Goal: Information Seeking & Learning: Learn about a topic

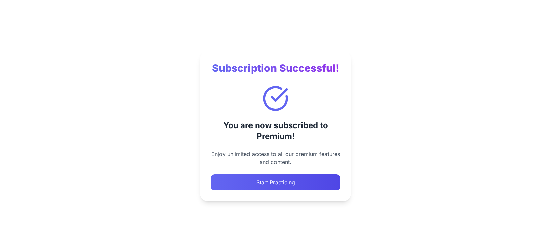
click at [297, 183] on button "Start Practicing" at bounding box center [276, 182] width 130 height 16
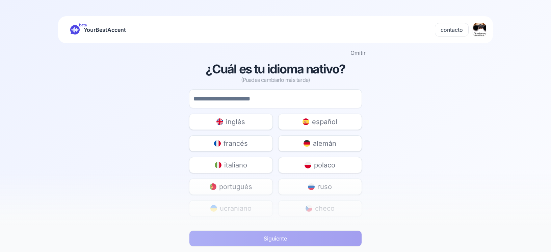
click at [316, 122] on span "español" at bounding box center [324, 121] width 25 height 9
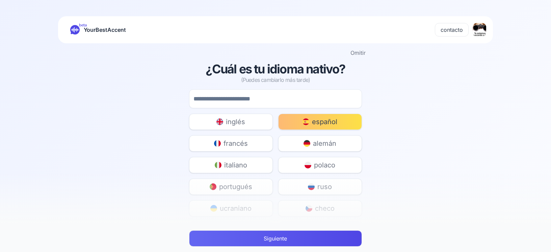
click at [267, 241] on button "Siguiente" at bounding box center [275, 238] width 173 height 16
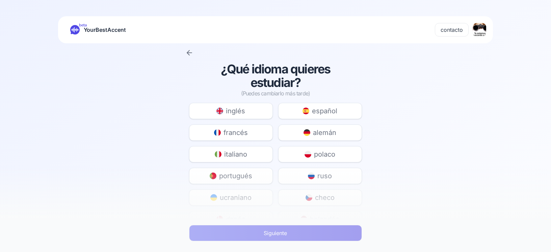
click at [327, 110] on span "español" at bounding box center [324, 110] width 25 height 9
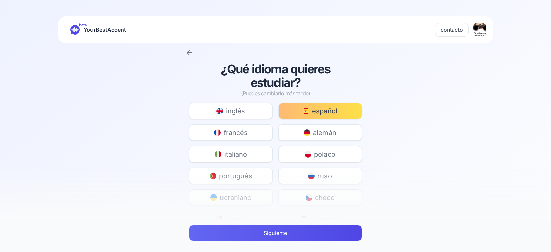
click at [284, 235] on button "Siguiente" at bounding box center [275, 233] width 173 height 16
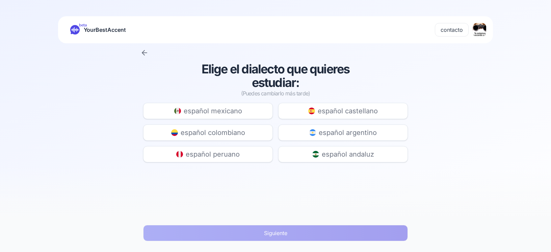
click at [318, 111] on span "español castellano" at bounding box center [348, 110] width 60 height 9
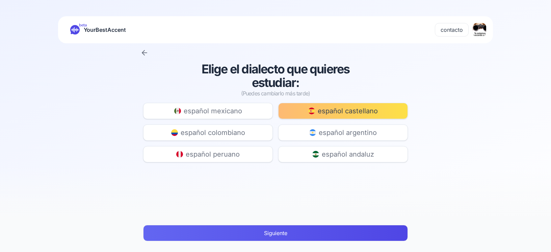
click at [265, 229] on button "Siguiente" at bounding box center [275, 233] width 265 height 16
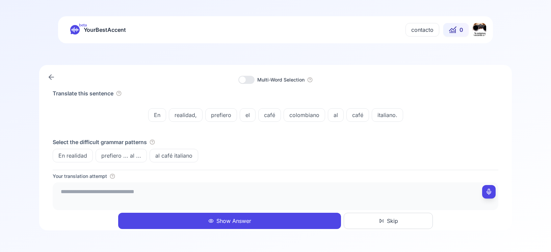
click at [112, 178] on icon "button" at bounding box center [112, 175] width 5 height 5
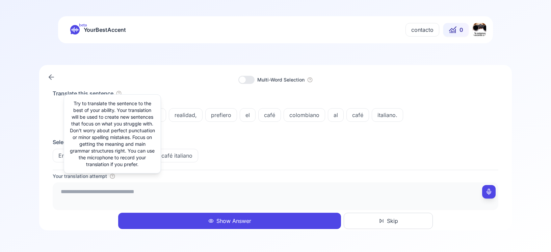
click at [234, 146] on div "Select the difficult grammar patterns En realidad prefiero ... al ... al café i…" at bounding box center [276, 150] width 446 height 24
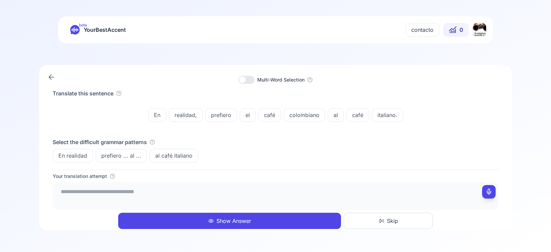
click at [84, 155] on span "En realidad" at bounding box center [73, 155] width 40 height 8
drag, startPoint x: 84, startPoint y: 155, endPoint x: 80, endPoint y: 190, distance: 35.6
click at [82, 169] on div "Translate this sentence En realidad, prefiero el café colombiano al café italia…" at bounding box center [276, 129] width 446 height 80
click at [258, 147] on div "Select the difficult grammar patterns En realidad prefiero ... al ... al café i…" at bounding box center [276, 150] width 446 height 24
click at [89, 192] on textarea at bounding box center [275, 195] width 440 height 20
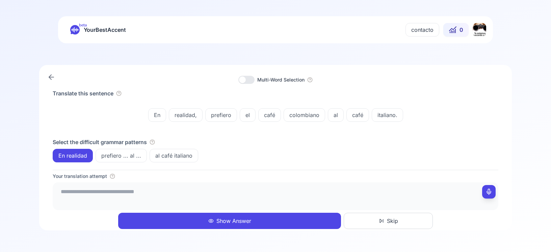
click at [75, 156] on span "En realidad" at bounding box center [73, 155] width 40 height 8
click at [153, 142] on icon "button" at bounding box center [152, 141] width 5 height 5
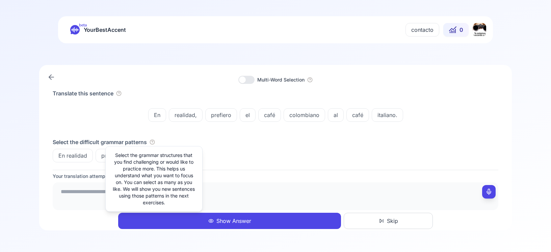
click at [84, 187] on textarea at bounding box center [275, 195] width 440 height 20
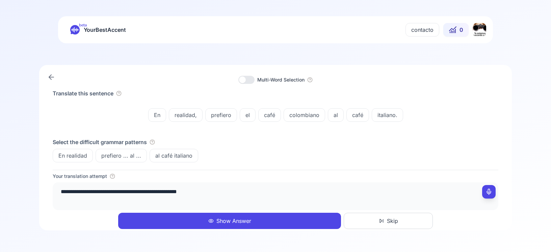
type textarea "**********"
click at [316, 222] on button "Show Answer" at bounding box center [229, 220] width 223 height 16
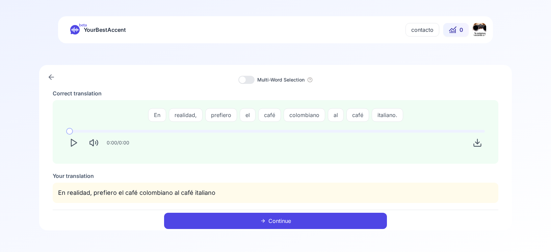
click at [77, 140] on icon "Play" at bounding box center [73, 142] width 9 height 9
click at [227, 221] on button "Continue" at bounding box center [275, 220] width 223 height 16
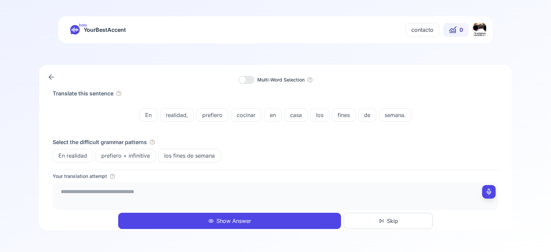
click at [385, 221] on button "Skip" at bounding box center [388, 220] width 89 height 16
drag, startPoint x: 138, startPoint y: 109, endPoint x: 387, endPoint y: 144, distance: 251.3
click at [397, 140] on div "Translate this sentence En realidad, prefiero cocinar en casa los fines de sema…" at bounding box center [276, 125] width 446 height 73
click at [174, 196] on textarea at bounding box center [275, 195] width 440 height 20
click at [140, 196] on textarea at bounding box center [275, 195] width 440 height 20
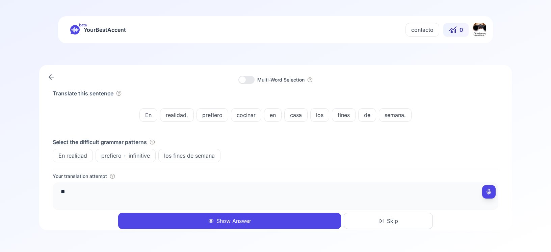
type textarea "*"
type textarea "**********"
drag, startPoint x: 374, startPoint y: 224, endPoint x: 370, endPoint y: 215, distance: 9.7
click at [374, 223] on button "Skip" at bounding box center [388, 220] width 89 height 16
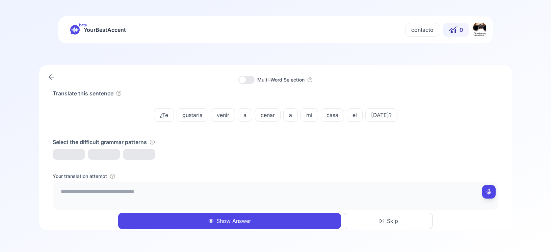
click at [315, 193] on textarea at bounding box center [275, 195] width 440 height 20
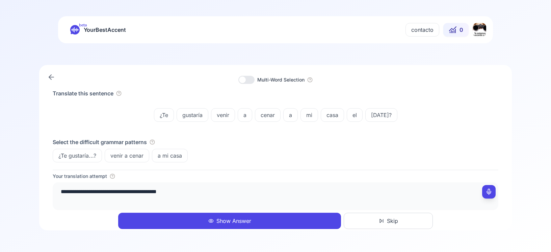
type textarea "**********"
click at [328, 218] on button "Show Answer" at bounding box center [229, 220] width 223 height 16
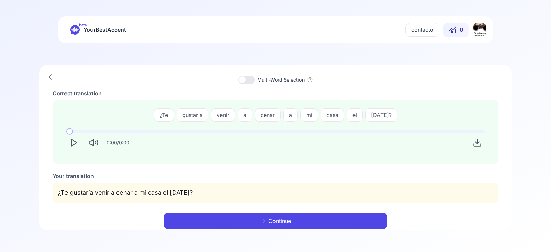
click at [295, 216] on button "Continue" at bounding box center [275, 220] width 223 height 16
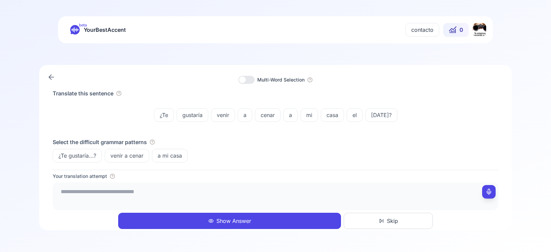
click at [121, 194] on textarea at bounding box center [275, 195] width 440 height 20
click at [148, 194] on textarea "**********" at bounding box center [275, 195] width 440 height 20
click at [91, 193] on textarea "**********" at bounding box center [275, 195] width 440 height 20
type textarea "**********"
click at [386, 218] on button "Skip" at bounding box center [388, 220] width 89 height 16
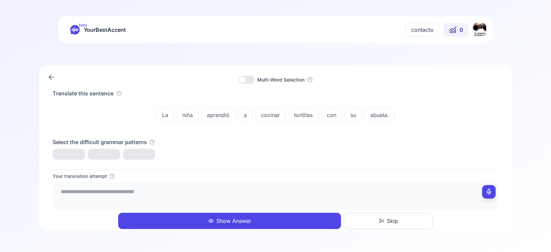
click at [313, 188] on textarea at bounding box center [275, 195] width 440 height 20
type textarea "**********"
click at [392, 220] on span "Skip" at bounding box center [392, 220] width 11 height 8
click at [370, 201] on textarea at bounding box center [275, 195] width 440 height 20
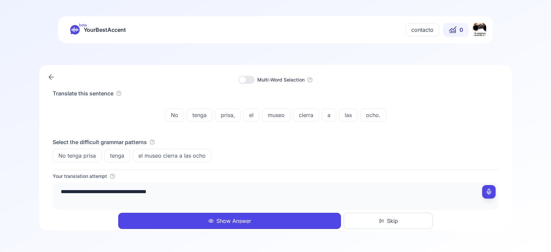
type textarea "**********"
click at [396, 224] on span "Skip" at bounding box center [392, 220] width 11 height 8
drag, startPoint x: 47, startPoint y: 79, endPoint x: 52, endPoint y: 78, distance: 5.2
click at [48, 79] on icon at bounding box center [51, 77] width 8 height 8
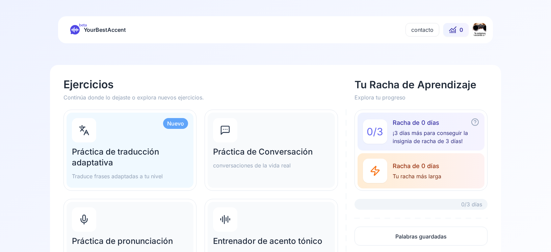
scroll to position [48, 0]
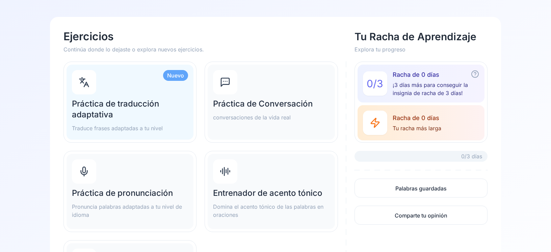
drag, startPoint x: 121, startPoint y: 194, endPoint x: 124, endPoint y: 192, distance: 4.1
click at [122, 193] on h2 "Práctica de pronunciación" at bounding box center [130, 192] width 116 height 11
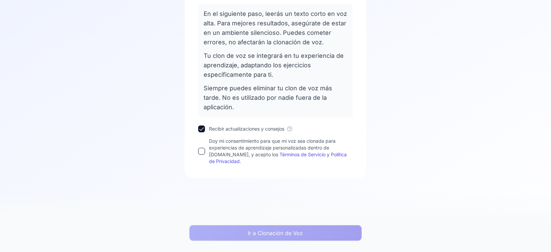
scroll to position [96, 0]
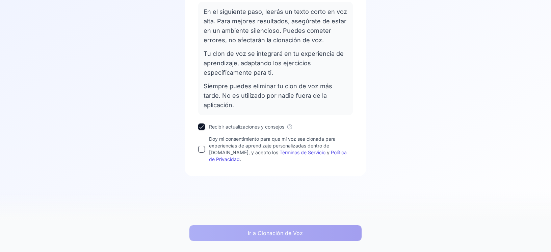
click at [199, 150] on button "Doy mi consentimiento para que mi voz sea clonada para experiencias de aprendiz…" at bounding box center [201, 149] width 7 height 7
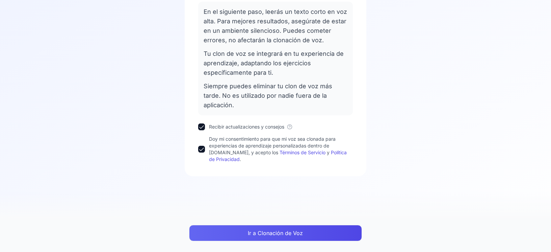
click at [264, 234] on button "Ir a Clonación de Voz" at bounding box center [275, 233] width 173 height 16
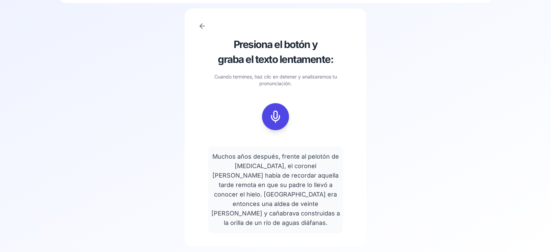
scroll to position [31, 0]
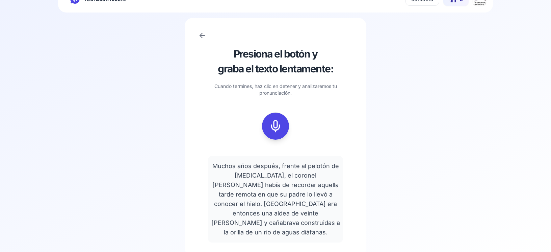
click at [275, 124] on icon at bounding box center [276, 126] width 14 height 14
click at [307, 113] on icon at bounding box center [306, 113] width 7 height 7
click at [275, 130] on icon at bounding box center [276, 126] width 14 height 14
click at [270, 129] on rect at bounding box center [275, 126] width 10 height 10
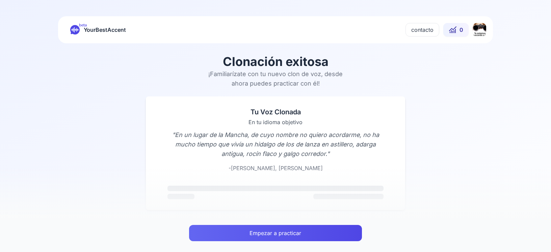
click at [246, 237] on button "Empezar a practicar" at bounding box center [275, 233] width 173 height 16
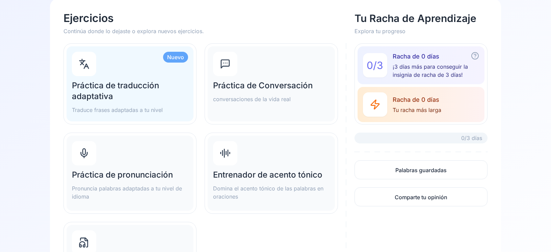
scroll to position [72, 0]
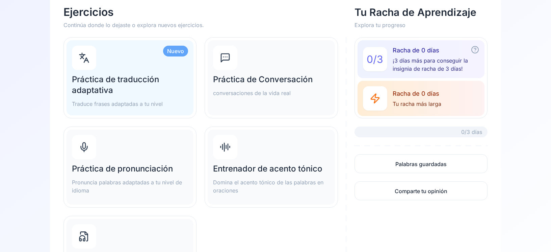
click at [152, 185] on p "Pronuncia palabras adaptadas a tu nivel de idioma" at bounding box center [130, 186] width 116 height 16
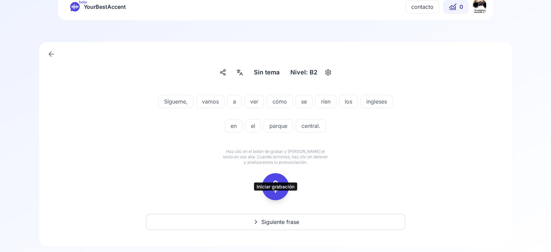
scroll to position [39, 0]
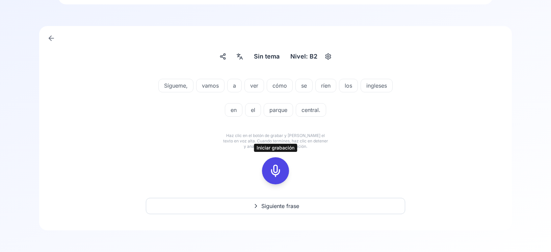
click at [280, 167] on rect at bounding box center [275, 170] width 10 height 10
click at [308, 158] on icon at bounding box center [306, 157] width 7 height 7
click at [280, 171] on rect at bounding box center [275, 170] width 10 height 10
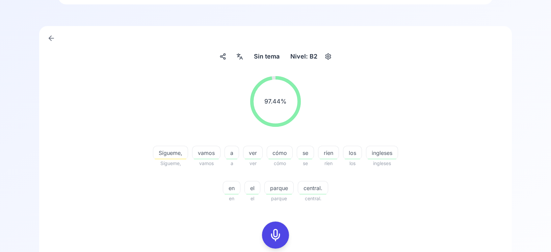
click at [282, 111] on div "97.44 %" at bounding box center [275, 101] width 51 height 51
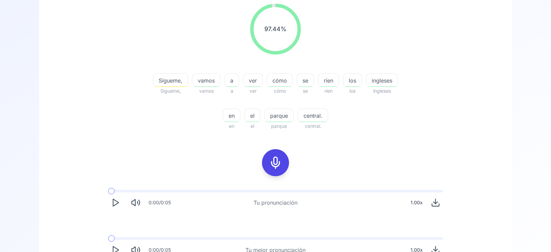
scroll to position [159, 0]
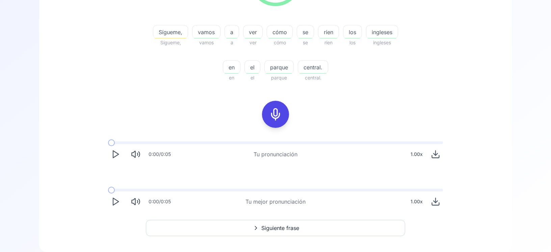
click at [112, 142] on span at bounding box center [111, 142] width 7 height 7
click at [115, 154] on icon "Play" at bounding box center [115, 153] width 9 height 9
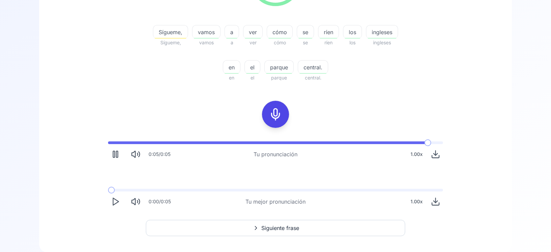
click at [115, 202] on icon "Play" at bounding box center [115, 200] width 9 height 9
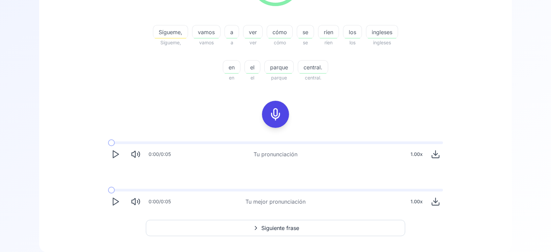
click at [115, 202] on icon "Play" at bounding box center [115, 200] width 9 height 9
click at [240, 233] on button "Siguiente frase" at bounding box center [275, 227] width 259 height 16
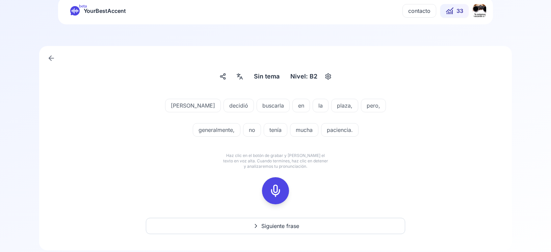
scroll to position [39, 0]
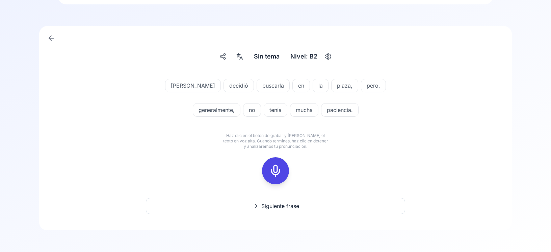
click at [277, 176] on icon at bounding box center [276, 171] width 14 height 14
click at [307, 158] on icon at bounding box center [306, 158] width 2 height 2
click at [271, 174] on rect at bounding box center [275, 170] width 10 height 10
click at [308, 158] on icon at bounding box center [306, 157] width 7 height 7
click at [277, 174] on icon at bounding box center [276, 171] width 14 height 14
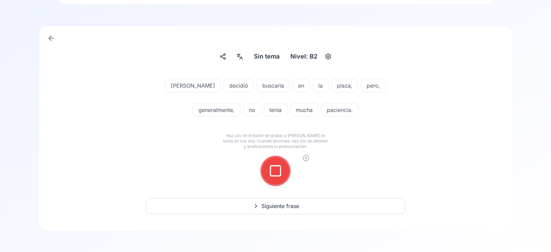
click at [305, 159] on icon at bounding box center [306, 157] width 7 height 7
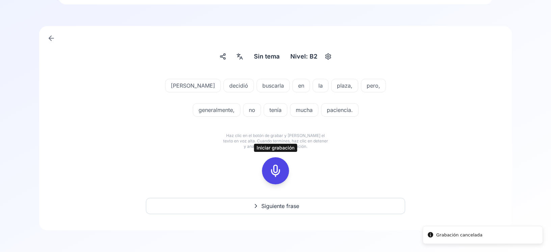
click at [281, 174] on rect at bounding box center [275, 170] width 10 height 10
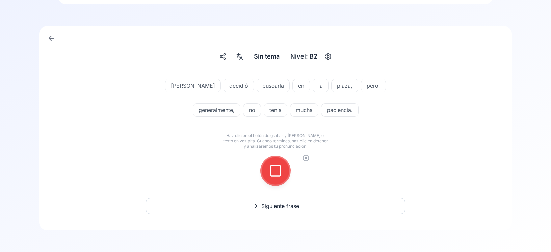
click at [280, 175] on rect at bounding box center [275, 170] width 10 height 10
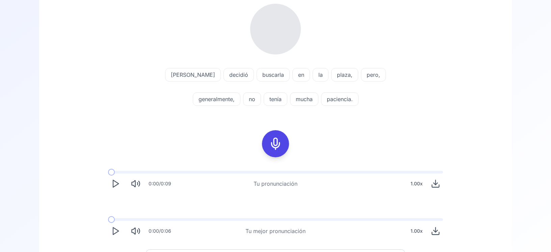
scroll to position [50, 0]
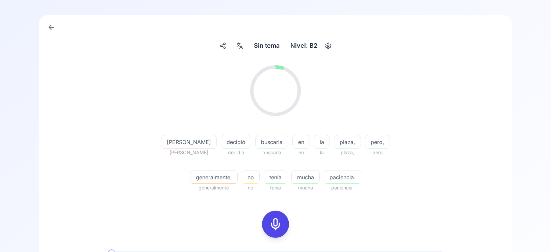
click at [119, 230] on div "83.33 % 83.33 % [PERSON_NAME] decidió decidió buscarla buscarla en en la la pla…" at bounding box center [275, 192] width 440 height 264
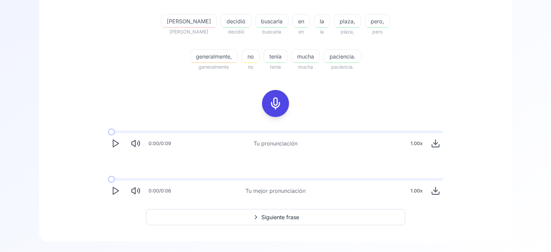
click at [109, 193] on button "Play" at bounding box center [115, 190] width 15 height 15
click at [120, 145] on icon "Play" at bounding box center [115, 142] width 9 height 9
click at [118, 192] on icon "Play" at bounding box center [115, 190] width 9 height 9
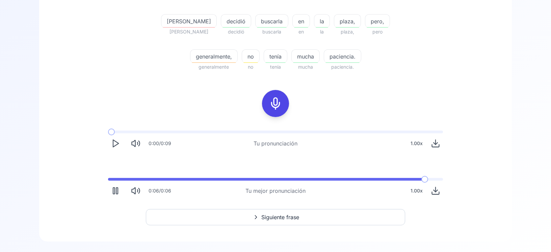
click at [115, 147] on icon "Play" at bounding box center [115, 142] width 9 height 9
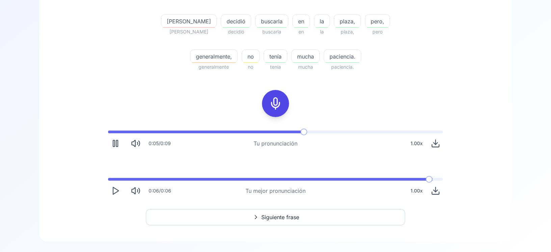
click at [113, 189] on polygon "Play" at bounding box center [115, 190] width 5 height 7
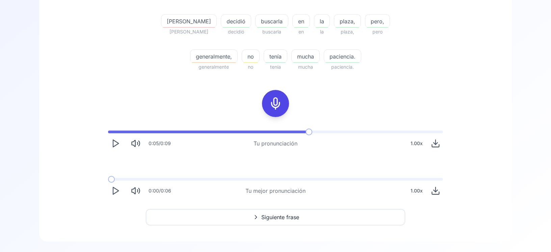
click at [113, 189] on polygon "Play" at bounding box center [115, 190] width 5 height 7
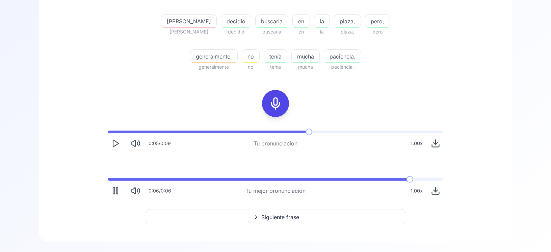
click at [437, 189] on icon "Download audio" at bounding box center [435, 190] width 9 height 9
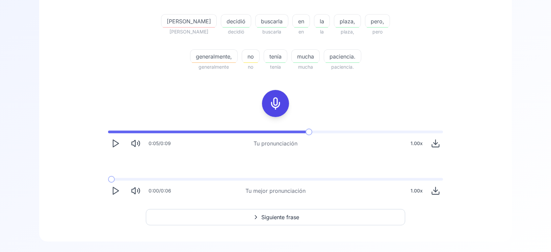
click at [278, 215] on span "Siguiente frase" at bounding box center [280, 217] width 38 height 8
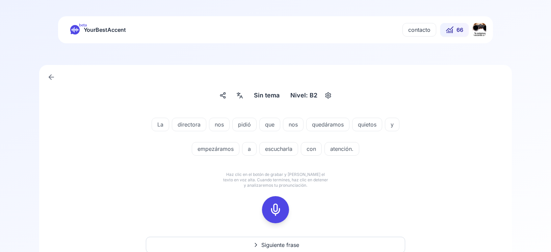
click at [267, 210] on button at bounding box center [275, 209] width 27 height 27
click at [277, 209] on icon at bounding box center [276, 210] width 14 height 14
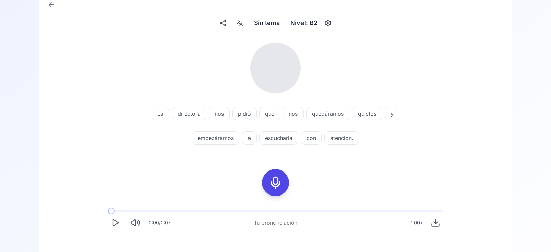
scroll to position [144, 0]
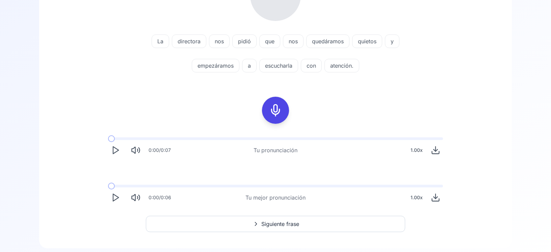
click at [114, 197] on icon "Play" at bounding box center [115, 196] width 9 height 9
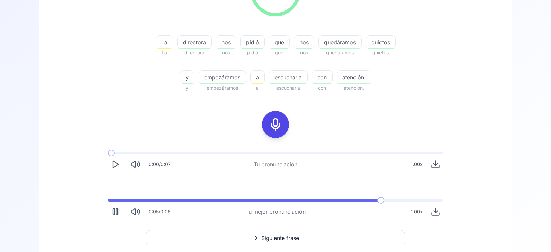
scroll to position [155, 0]
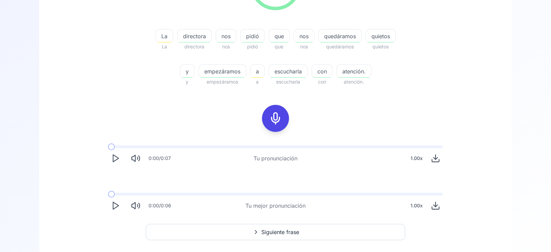
click at [435, 205] on icon "Download audio" at bounding box center [435, 206] width 4 height 2
click at [264, 229] on span "Siguiente frase" at bounding box center [280, 232] width 38 height 8
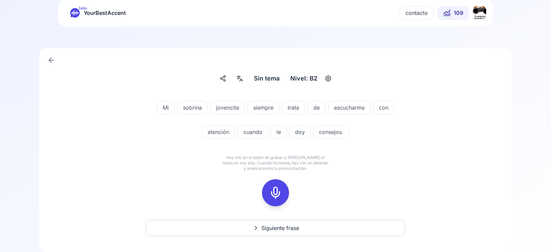
scroll to position [24, 0]
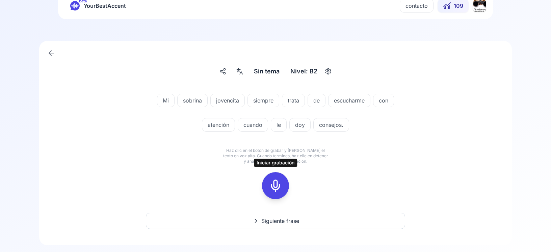
click at [281, 187] on icon at bounding box center [276, 186] width 14 height 14
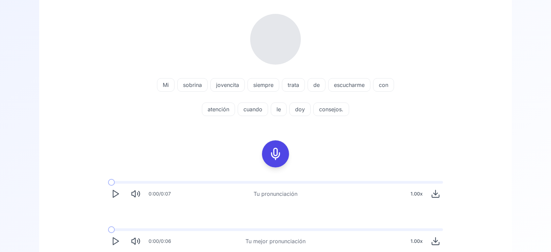
scroll to position [121, 0]
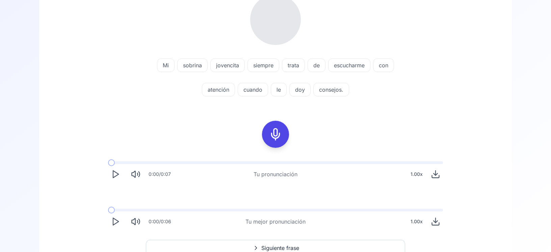
click at [114, 224] on polygon "Play" at bounding box center [115, 221] width 5 height 7
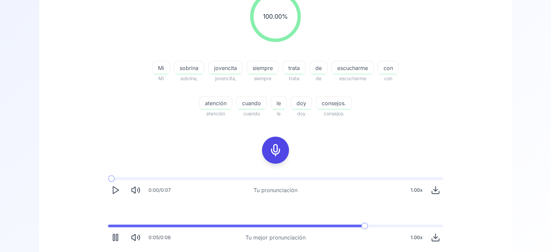
scroll to position [131, 0]
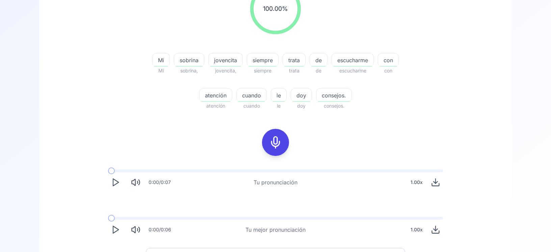
click at [436, 229] on icon "Download audio" at bounding box center [436, 228] width 0 height 5
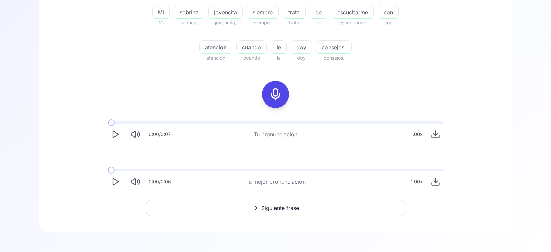
scroll to position [181, 0]
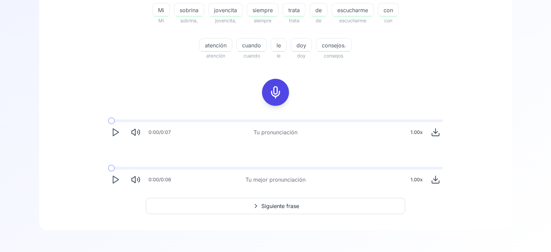
click at [269, 205] on span "Siguiente frase" at bounding box center [280, 206] width 38 height 8
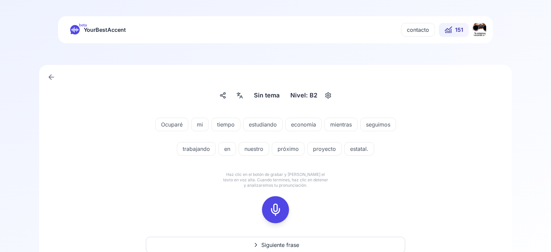
scroll to position [39, 0]
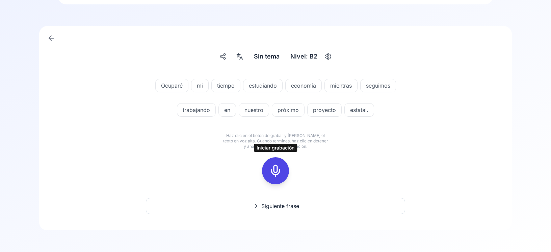
click at [271, 171] on rect at bounding box center [275, 170] width 10 height 10
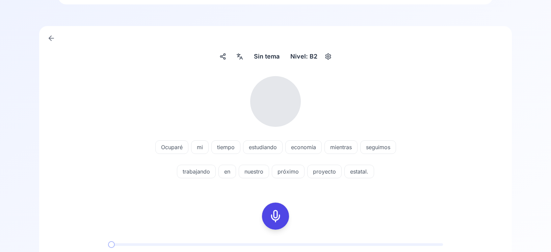
scroll to position [159, 0]
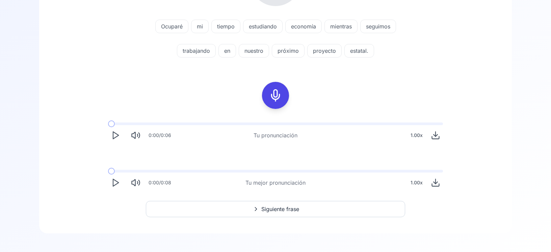
click at [112, 183] on icon "Play" at bounding box center [115, 182] width 9 height 9
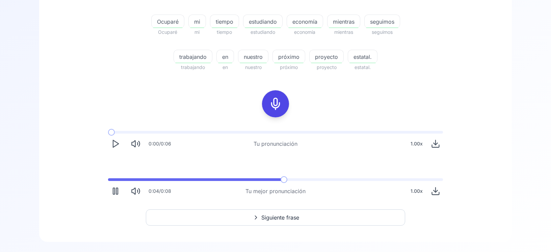
scroll to position [170, 0]
click at [378, 220] on button "Siguiente frase" at bounding box center [275, 217] width 259 height 16
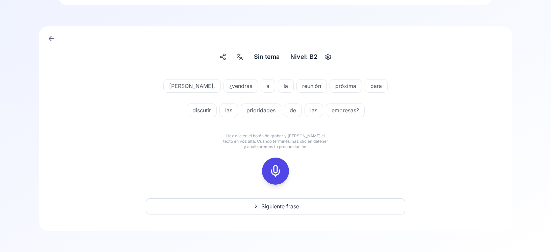
scroll to position [39, 0]
click at [293, 206] on span "Siguiente frase" at bounding box center [280, 206] width 38 height 8
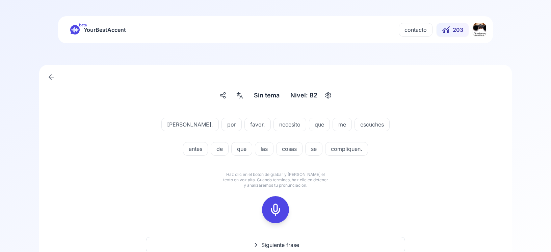
scroll to position [39, 0]
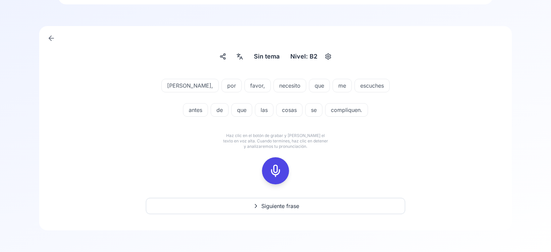
click at [293, 204] on span "Siguiente frase" at bounding box center [280, 206] width 38 height 8
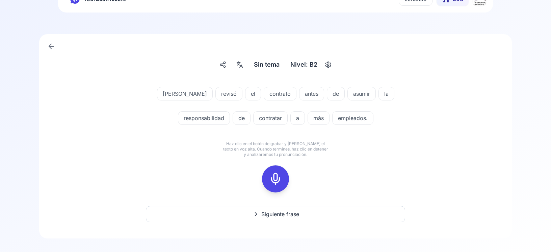
scroll to position [39, 0]
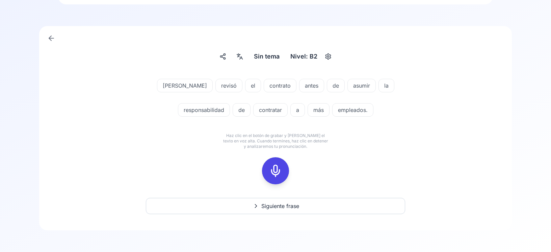
click at [293, 204] on span "Siguiente frase" at bounding box center [280, 206] width 38 height 8
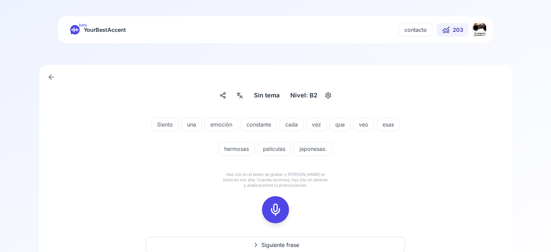
click at [277, 209] on icon at bounding box center [276, 210] width 14 height 14
click at [279, 205] on icon at bounding box center [276, 210] width 14 height 14
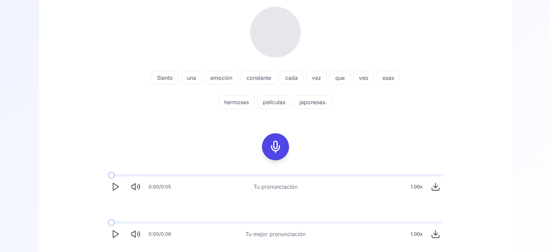
scroll to position [121, 0]
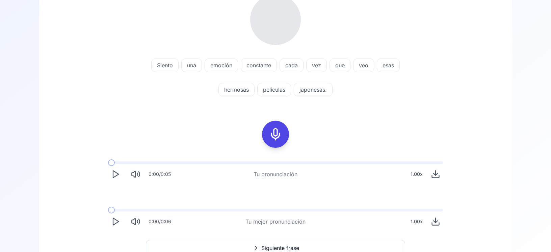
click at [116, 222] on polygon "Play" at bounding box center [115, 221] width 5 height 7
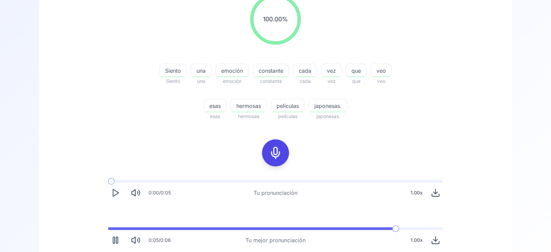
scroll to position [131, 0]
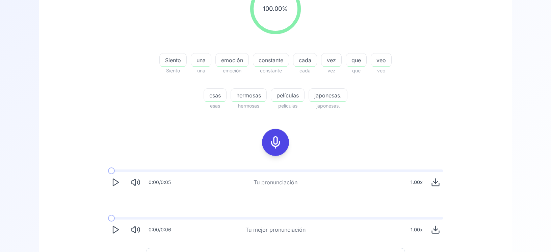
click at [116, 227] on icon "Play" at bounding box center [115, 229] width 9 height 9
click at [115, 230] on icon "Play" at bounding box center [115, 229] width 9 height 9
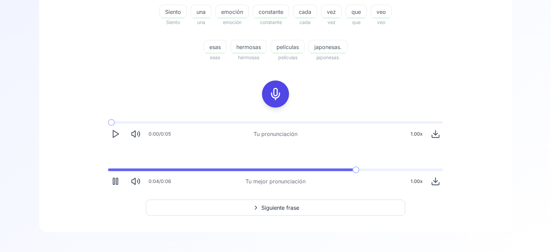
scroll to position [181, 0]
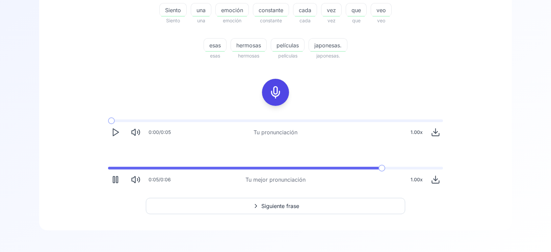
click at [302, 206] on button "Siguiente frase" at bounding box center [275, 206] width 259 height 16
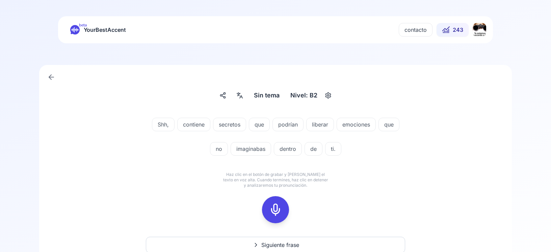
click at [286, 209] on button at bounding box center [275, 209] width 27 height 27
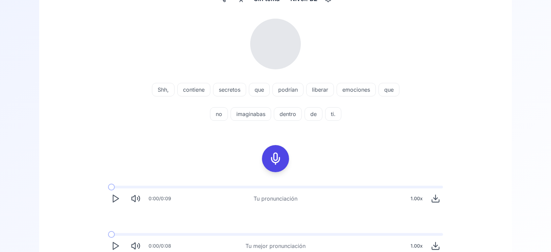
scroll to position [162, 0]
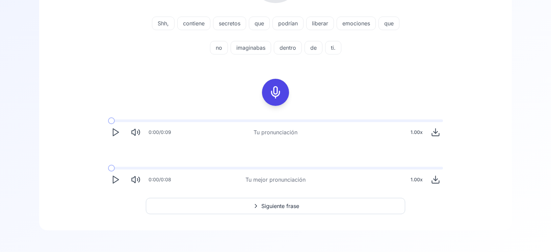
click at [115, 180] on icon "Play" at bounding box center [115, 179] width 9 height 9
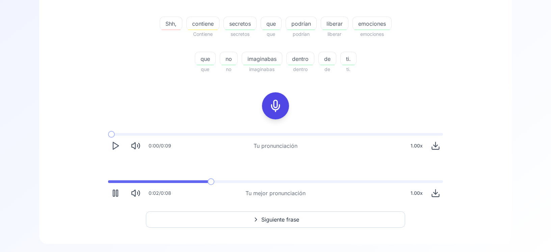
scroll to position [173, 0]
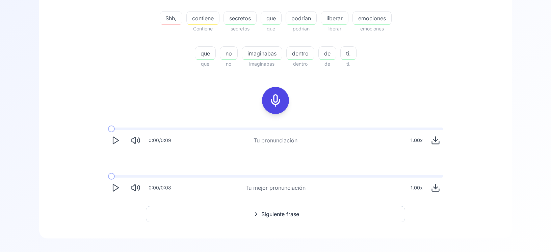
click at [258, 213] on icon at bounding box center [256, 213] width 8 height 7
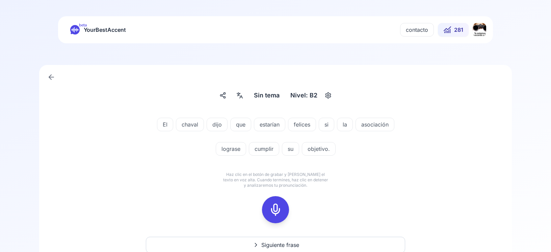
click at [275, 200] on div at bounding box center [275, 209] width 16 height 27
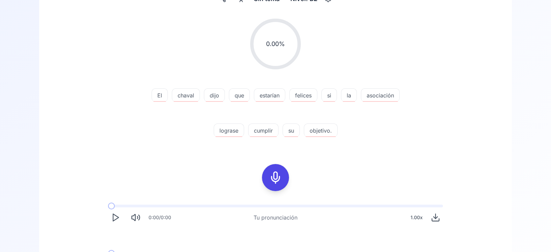
scroll to position [168, 0]
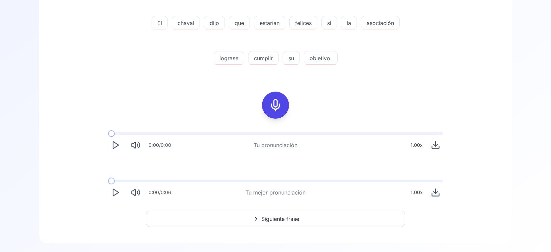
click at [298, 221] on span "Siguiente frase" at bounding box center [280, 218] width 38 height 8
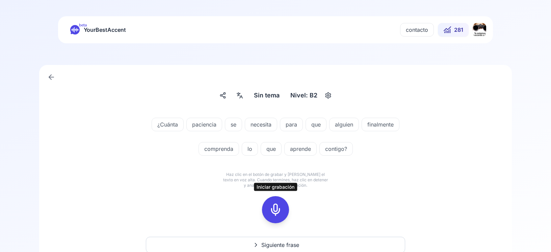
click at [287, 210] on button at bounding box center [275, 209] width 27 height 27
click at [282, 210] on icon at bounding box center [276, 210] width 14 height 14
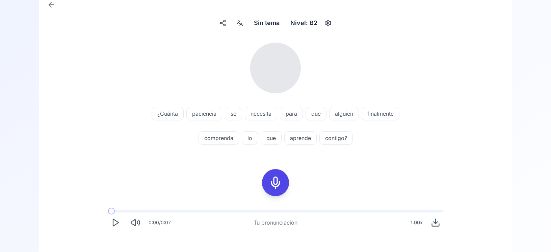
scroll to position [144, 0]
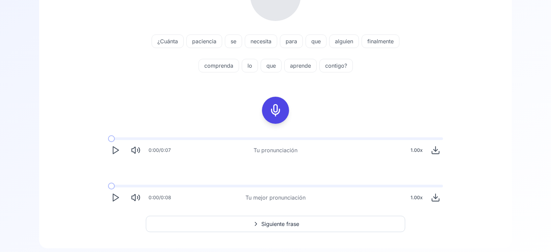
click at [114, 198] on icon "Play" at bounding box center [115, 196] width 9 height 9
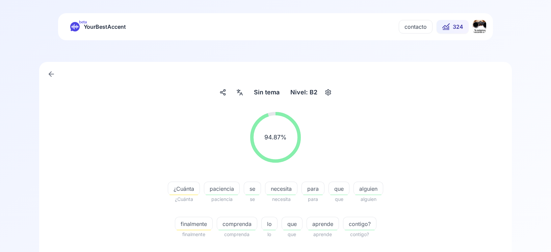
scroll to position [0, 0]
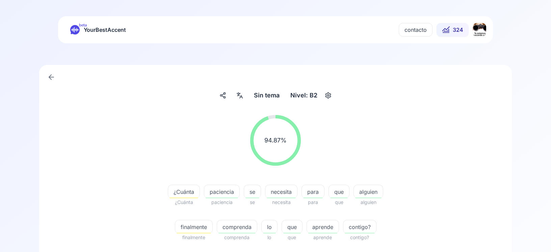
click at [54, 77] on icon at bounding box center [51, 77] width 8 height 8
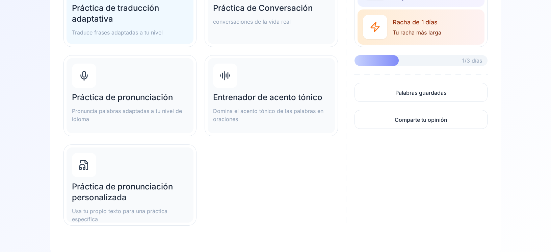
scroll to position [144, 0]
click at [162, 181] on h2 "Práctica de pronunciación personalizada" at bounding box center [130, 191] width 116 height 22
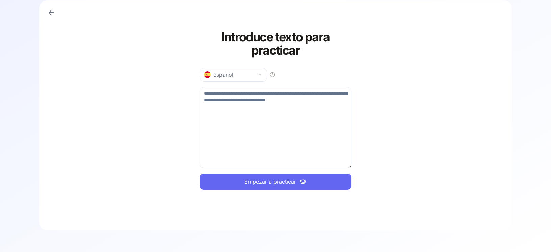
scroll to position [64, 0]
click at [314, 96] on textarea at bounding box center [276, 127] width 152 height 81
click at [343, 108] on textarea at bounding box center [276, 127] width 152 height 81
paste textarea "**********"
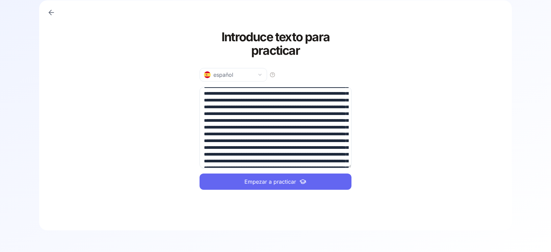
scroll to position [0, 0]
drag, startPoint x: 208, startPoint y: 93, endPoint x: 189, endPoint y: 95, distance: 18.3
click at [200, 95] on textarea at bounding box center [276, 127] width 152 height 81
click at [257, 184] on span "Empezar a practicar" at bounding box center [270, 181] width 52 height 8
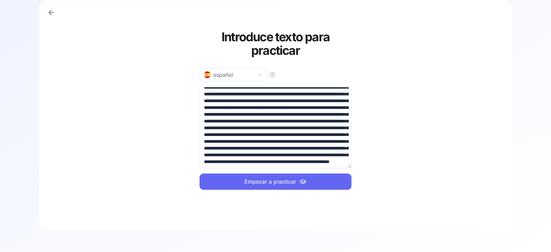
scroll to position [425, 0]
drag, startPoint x: 333, startPoint y: 154, endPoint x: 340, endPoint y: 196, distance: 42.5
click at [340, 168] on textarea at bounding box center [276, 127] width 152 height 81
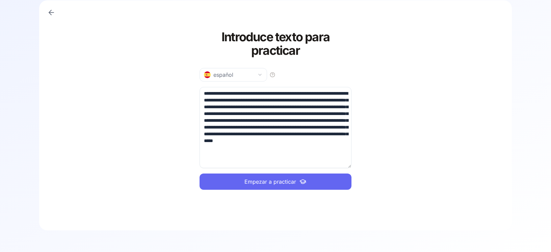
scroll to position [0, 0]
click at [311, 182] on button "Empezar a practicar" at bounding box center [276, 181] width 152 height 16
drag, startPoint x: 268, startPoint y: 126, endPoint x: 344, endPoint y: 171, distance: 88.2
click at [344, 168] on textarea "**********" at bounding box center [276, 127] width 152 height 81
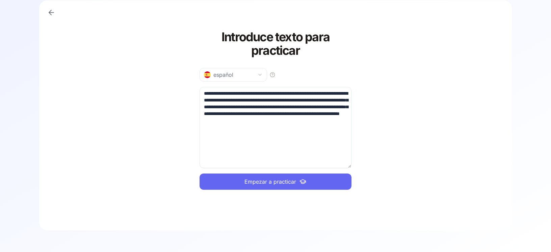
type textarea "**********"
click at [328, 175] on button "Empezar a practicar" at bounding box center [276, 181] width 152 height 16
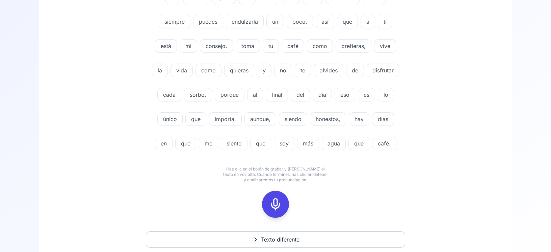
scroll to position [76, 0]
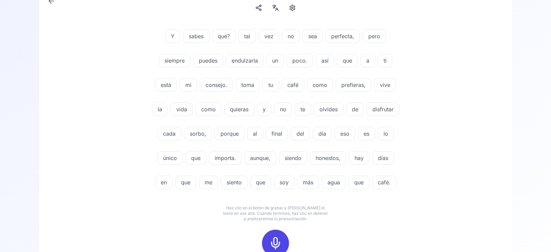
click at [275, 241] on icon at bounding box center [276, 243] width 14 height 14
click at [269, 246] on div at bounding box center [275, 242] width 16 height 27
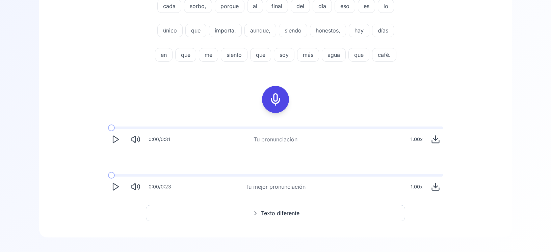
scroll to position [272, 0]
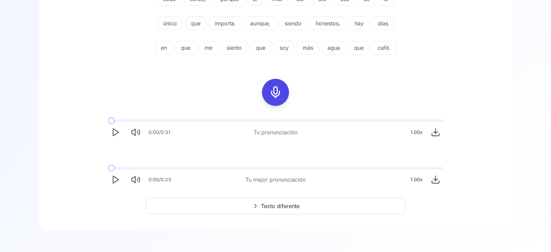
click at [115, 180] on icon "Play" at bounding box center [115, 179] width 9 height 9
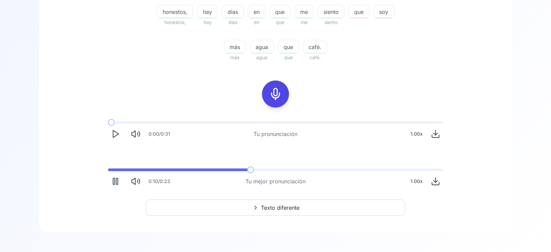
scroll to position [379, 0]
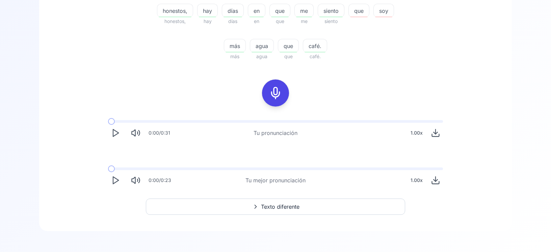
click at [114, 178] on icon "Play" at bounding box center [115, 179] width 9 height 9
click at [115, 178] on rect "Pause" at bounding box center [114, 180] width 2 height 6
click at [200, 213] on button "Texto diferente" at bounding box center [275, 206] width 259 height 16
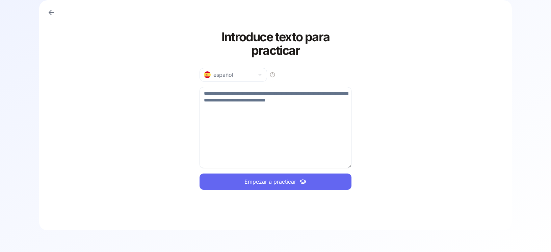
paste textarea "**********"
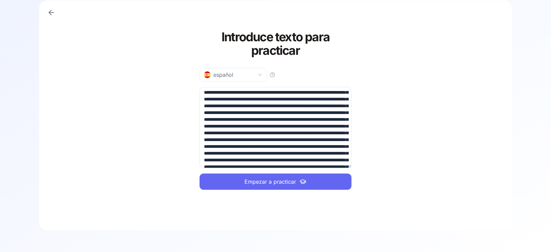
scroll to position [425, 0]
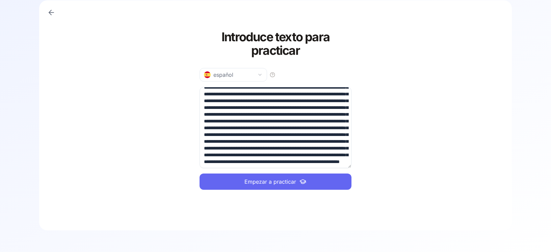
drag, startPoint x: 269, startPoint y: 125, endPoint x: 332, endPoint y: 199, distance: 96.8
click at [332, 168] on textarea at bounding box center [276, 127] width 152 height 81
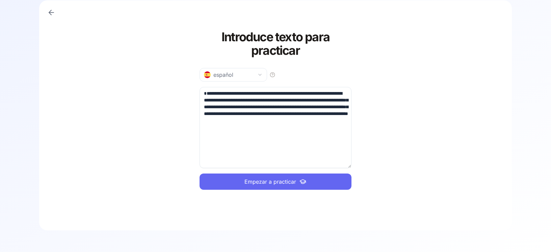
scroll to position [0, 0]
type textarea "**********"
click at [275, 181] on span "Empezar a practicar" at bounding box center [270, 181] width 52 height 8
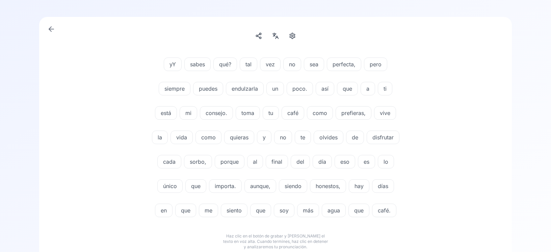
scroll to position [72, 0]
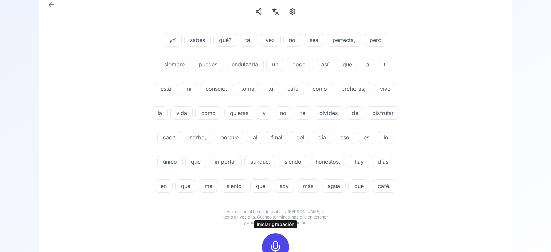
click at [276, 248] on icon at bounding box center [276, 247] width 14 height 14
click at [304, 236] on icon at bounding box center [306, 233] width 7 height 7
click at [275, 249] on icon at bounding box center [276, 247] width 14 height 14
click at [261, 242] on div at bounding box center [275, 246] width 30 height 30
click at [269, 242] on div at bounding box center [275, 246] width 16 height 27
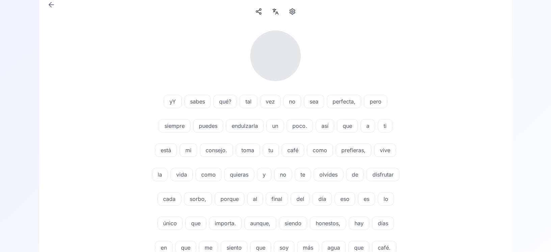
scroll to position [241, 0]
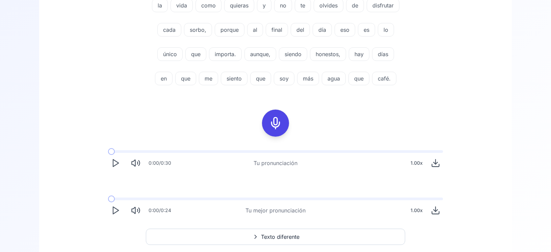
click at [113, 211] on polygon "Play" at bounding box center [115, 210] width 5 height 7
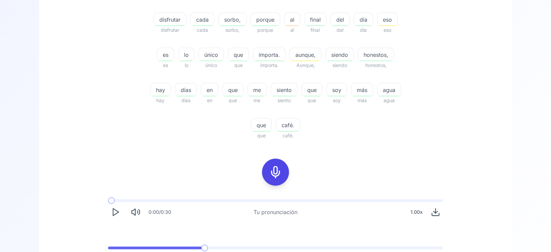
scroll to position [380, 0]
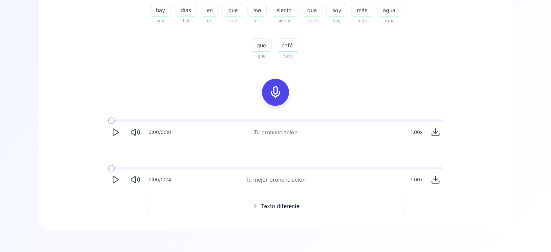
click at [115, 134] on polygon "Play" at bounding box center [115, 132] width 5 height 7
click at [115, 133] on icon "Pause" at bounding box center [115, 131] width 9 height 9
click at [118, 180] on icon "Play" at bounding box center [115, 179] width 9 height 9
click at [433, 179] on icon "Download audio" at bounding box center [435, 180] width 4 height 2
click at [351, 210] on button "Texto diferente" at bounding box center [275, 206] width 259 height 16
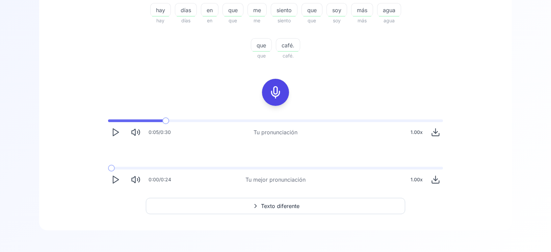
scroll to position [64, 0]
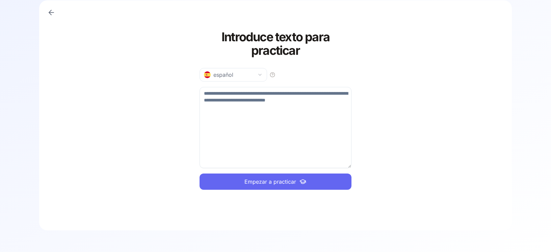
paste textarea "**********"
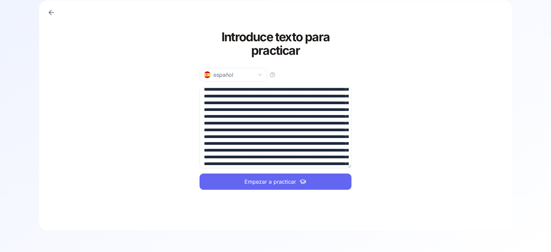
scroll to position [0, 0]
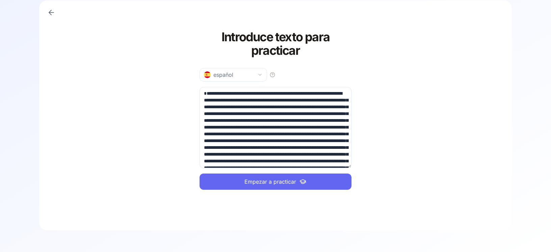
drag, startPoint x: 268, startPoint y: 126, endPoint x: 161, endPoint y: 89, distance: 113.3
click at [200, 89] on textarea at bounding box center [276, 127] width 152 height 81
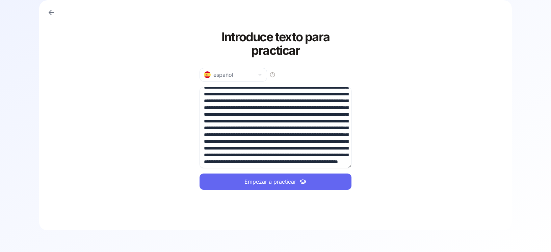
scroll to position [384, 0]
drag, startPoint x: 249, startPoint y: 120, endPoint x: 306, endPoint y: 213, distance: 108.7
click at [306, 168] on textarea at bounding box center [276, 127] width 152 height 81
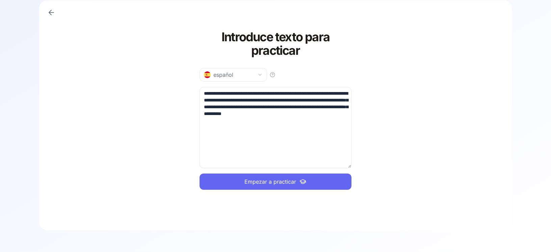
scroll to position [0, 0]
type textarea "**********"
click at [280, 180] on span "Empezar a practicar" at bounding box center [270, 181] width 52 height 8
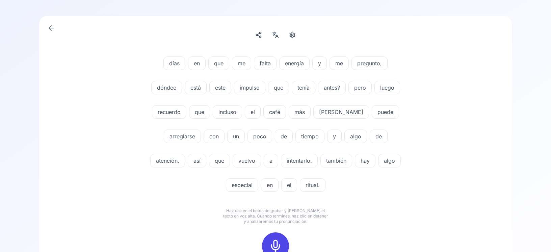
scroll to position [72, 0]
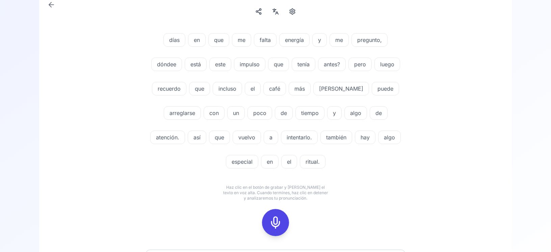
click at [278, 221] on icon at bounding box center [276, 222] width 14 height 14
click at [280, 225] on icon at bounding box center [276, 222] width 14 height 14
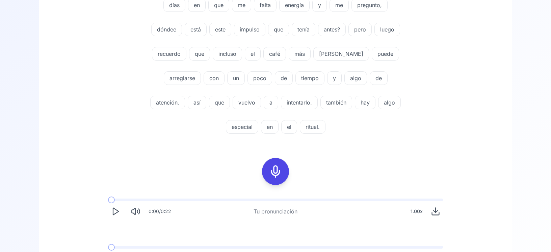
scroll to position [193, 0]
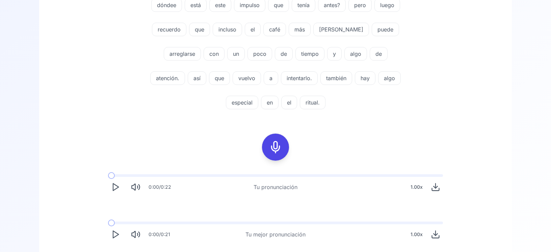
click at [118, 236] on icon "Play" at bounding box center [115, 233] width 9 height 9
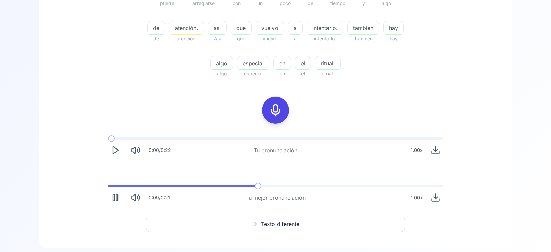
scroll to position [300, 0]
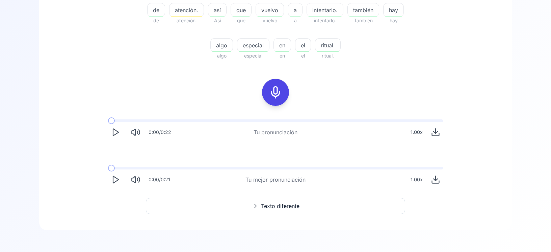
click at [314, 204] on button "Texto diferente" at bounding box center [275, 206] width 259 height 16
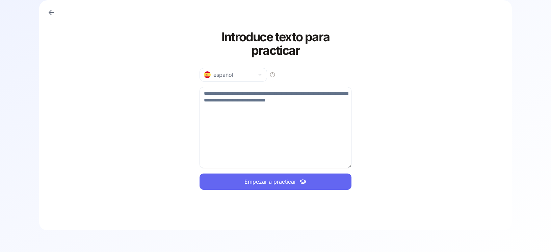
paste textarea "**********"
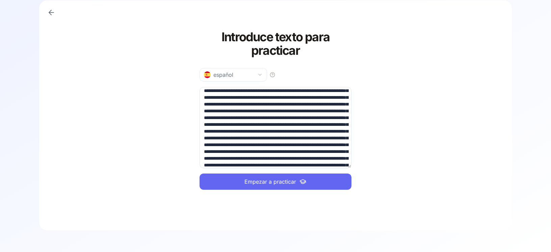
scroll to position [0, 0]
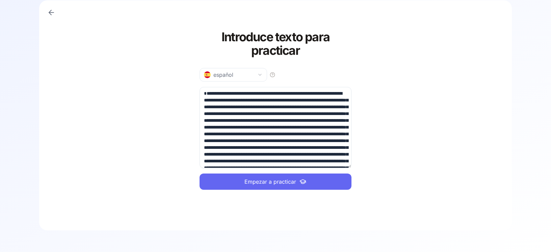
drag, startPoint x: 268, startPoint y: 126, endPoint x: 160, endPoint y: 86, distance: 114.8
click at [200, 87] on textarea at bounding box center [276, 127] width 152 height 81
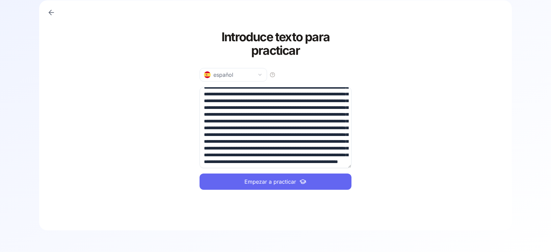
scroll to position [384, 0]
drag, startPoint x: 304, startPoint y: 111, endPoint x: 336, endPoint y: 185, distance: 80.2
click at [336, 168] on textarea at bounding box center [276, 127] width 152 height 81
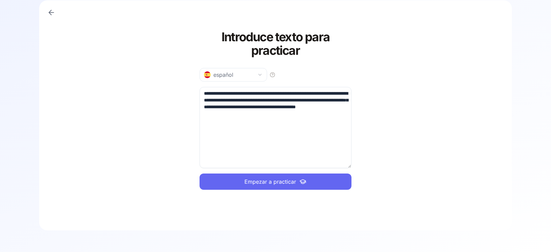
scroll to position [0, 0]
type textarea "**********"
click at [315, 189] on div "**********" at bounding box center [276, 110] width 152 height 192
click at [315, 185] on button "Empezar a practicar" at bounding box center [276, 181] width 152 height 16
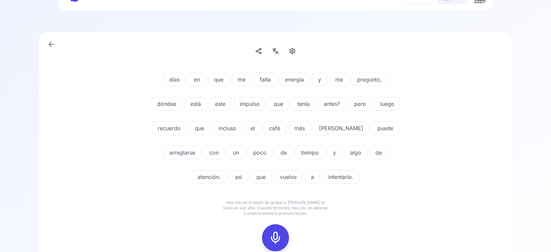
scroll to position [48, 0]
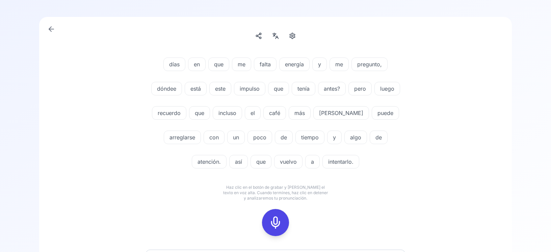
click at [275, 222] on icon at bounding box center [276, 222] width 14 height 14
click at [274, 227] on rect at bounding box center [275, 222] width 10 height 10
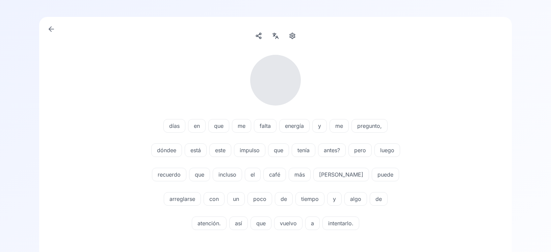
scroll to position [168, 0]
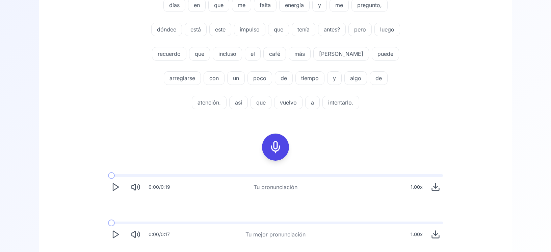
click at [117, 234] on polygon "Play" at bounding box center [115, 234] width 5 height 7
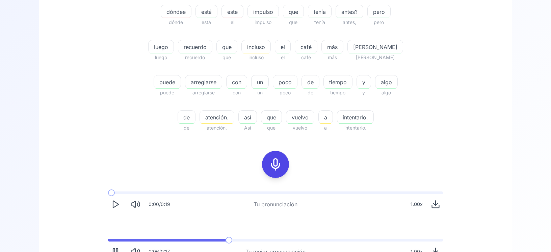
scroll to position [204, 0]
